Goal: Information Seeking & Learning: Learn about a topic

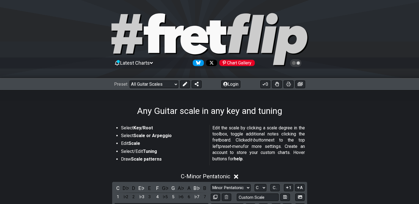
scroll to position [76, 0]
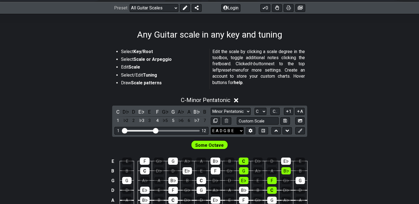
click at [230, 131] on select "E A D G B E E A D G B E E A D G B E B E A D F♯ B A D G C E A D A D G B E E♭ A♭ …" at bounding box center [227, 130] width 33 height 7
click at [338, 50] on section "Select Key/Root Select Scale or Arpeggio Edit Scale Select/Edit Tuning Draw Sca…" at bounding box center [209, 70] width 419 height 47
click at [252, 131] on icon at bounding box center [250, 131] width 4 height 4
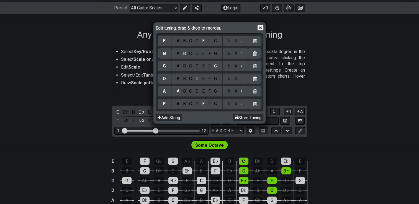
click at [210, 42] on div "F" at bounding box center [209, 41] width 6 height 6
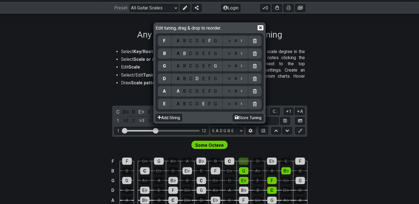
click at [179, 53] on div "A" at bounding box center [178, 54] width 6 height 6
click at [191, 67] on div "C" at bounding box center [190, 66] width 6 height 6
click at [215, 79] on div "G" at bounding box center [215, 79] width 6 height 6
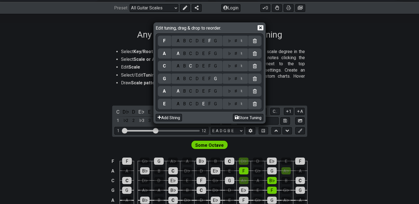
click at [211, 104] on div "F" at bounding box center [209, 104] width 6 height 6
click at [190, 83] on div "A B C D E F G" at bounding box center [196, 79] width 51 height 11
click at [192, 80] on div "C" at bounding box center [190, 79] width 6 height 6
click at [216, 65] on div "G" at bounding box center [215, 66] width 6 height 6
click at [190, 54] on div "C" at bounding box center [190, 54] width 6 height 6
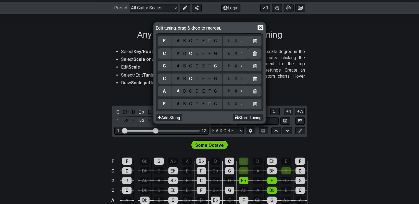
click at [203, 43] on div "E" at bounding box center [203, 41] width 6 height 6
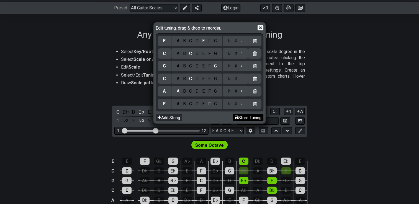
click at [238, 117] on button "Store Tuning" at bounding box center [248, 117] width 30 height 7
click at [260, 27] on icon at bounding box center [260, 28] width 6 height 6
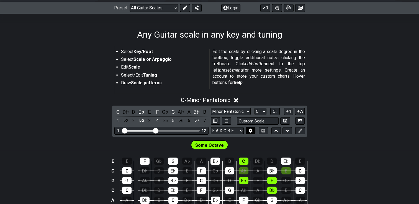
click at [251, 130] on icon at bounding box center [251, 131] width 4 height 4
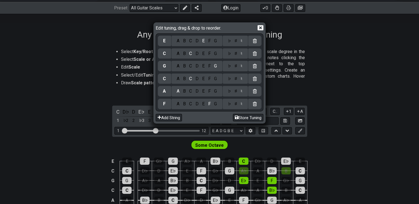
click at [238, 130] on div "Edit tuning, drag & drop to reorder. E A B C D E F G ♭ ♯ ♮ C A B C D E F G ♭ ♯ …" at bounding box center [209, 102] width 419 height 204
click at [260, 28] on icon at bounding box center [260, 28] width 6 height 6
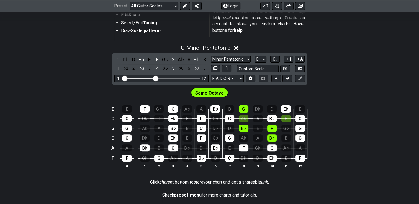
scroll to position [132, 0]
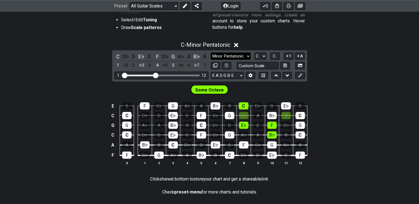
click at [236, 54] on select "Minor Pentatonic Root Minor Pentatonic Major Pentatonic Minor Blues Major Blues…" at bounding box center [231, 56] width 40 height 7
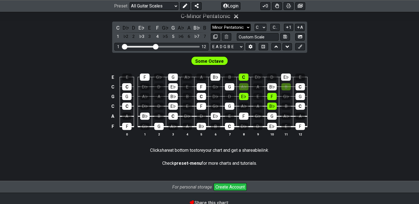
scroll to position [159, 0]
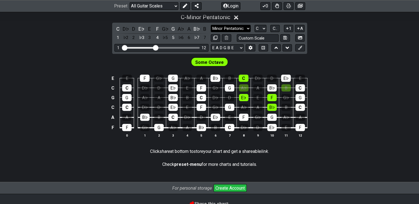
click at [238, 25] on div "C D♭ D E♭ E F G♭ G A♭ A B♭ B 1 ♭2 2 ♭3 3 4 ♭5 5 ♭6 6 ♭7 7 Minor Pentatonic Root…" at bounding box center [209, 38] width 195 height 31
click at [239, 27] on select "Minor Pentatonic Root Minor Pentatonic Major Pentatonic Minor Blues Major Blues…" at bounding box center [231, 28] width 40 height 7
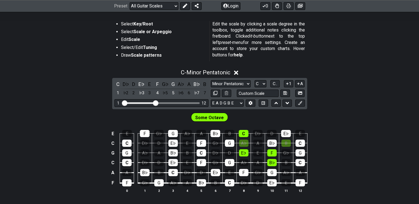
click at [237, 73] on icon at bounding box center [236, 73] width 4 height 4
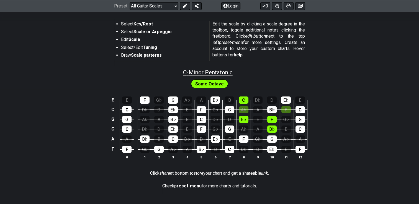
click at [214, 72] on span "C - Minor Pentatonic" at bounding box center [208, 72] width 50 height 7
select select "C"
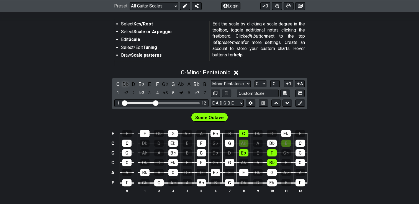
click at [126, 84] on div "D♭" at bounding box center [125, 84] width 7 height 7
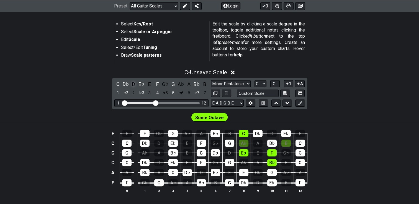
click at [133, 84] on div "D" at bounding box center [133, 84] width 7 height 7
click at [152, 83] on div "E" at bounding box center [149, 84] width 7 height 7
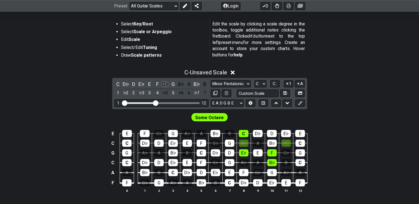
click at [164, 83] on div "G♭" at bounding box center [165, 84] width 7 height 7
click at [179, 84] on div "A♭" at bounding box center [180, 84] width 7 height 7
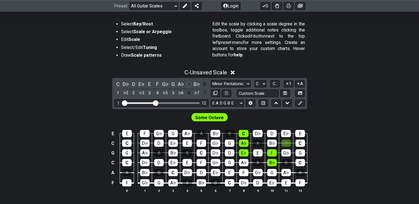
click at [190, 84] on div "A" at bounding box center [188, 84] width 7 height 7
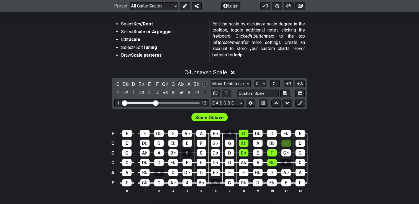
click at [204, 83] on div "B" at bounding box center [204, 84] width 7 height 7
click at [231, 185] on div "C" at bounding box center [229, 182] width 9 height 7
click at [229, 184] on div "C" at bounding box center [229, 182] width 9 height 7
